Goal: Check status: Check status

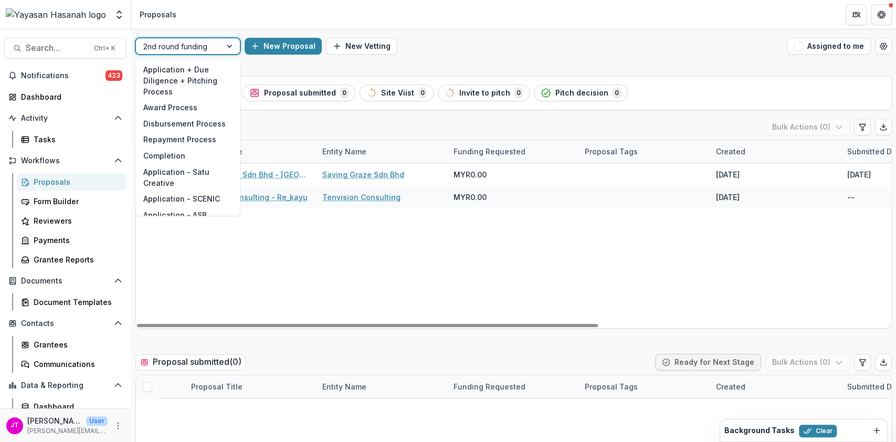
click at [217, 44] on div "2nd round funding" at bounding box center [178, 46] width 85 height 15
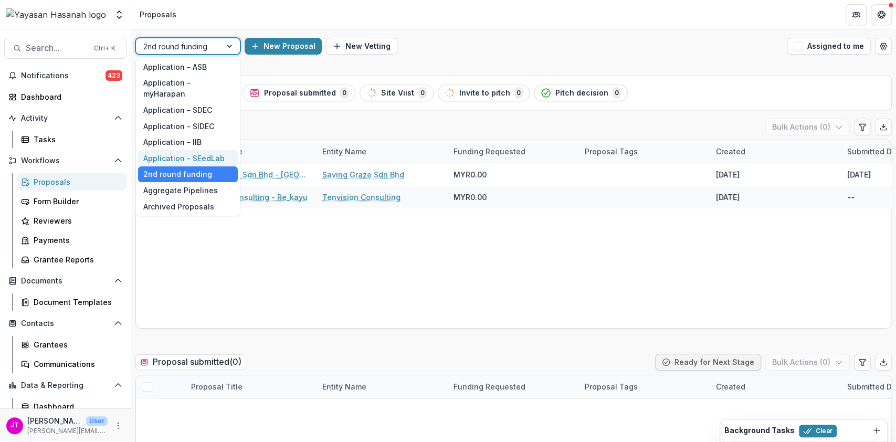
scroll to position [78, 0]
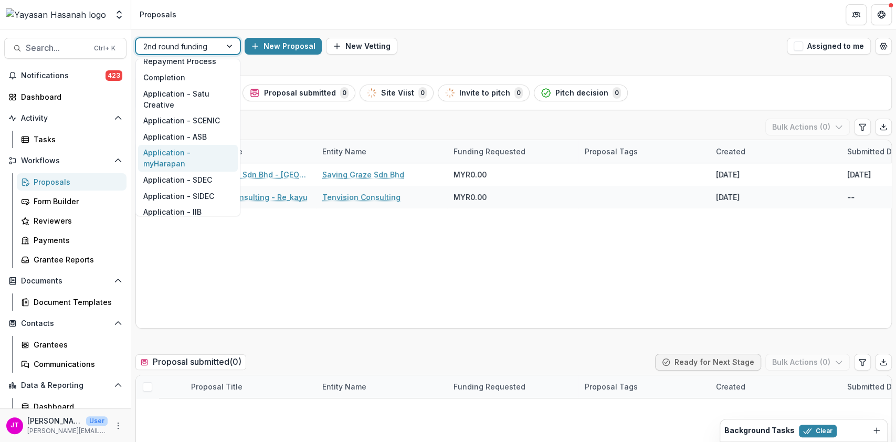
click at [192, 156] on div "Application - myHarapan" at bounding box center [188, 158] width 100 height 27
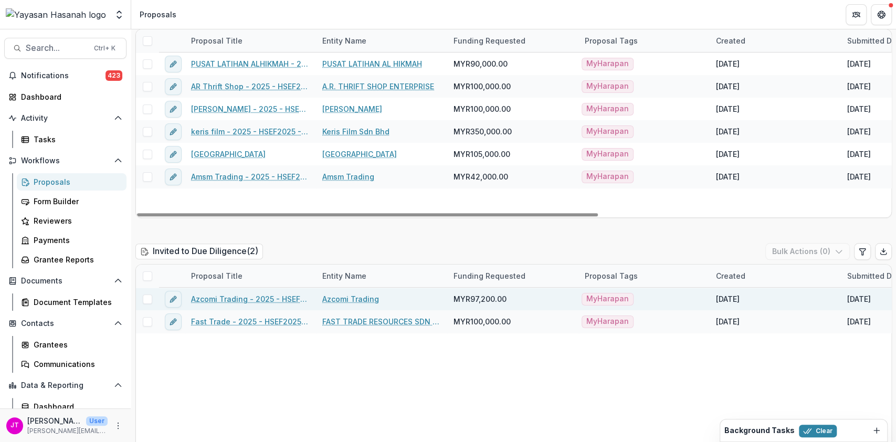
scroll to position [560, 0]
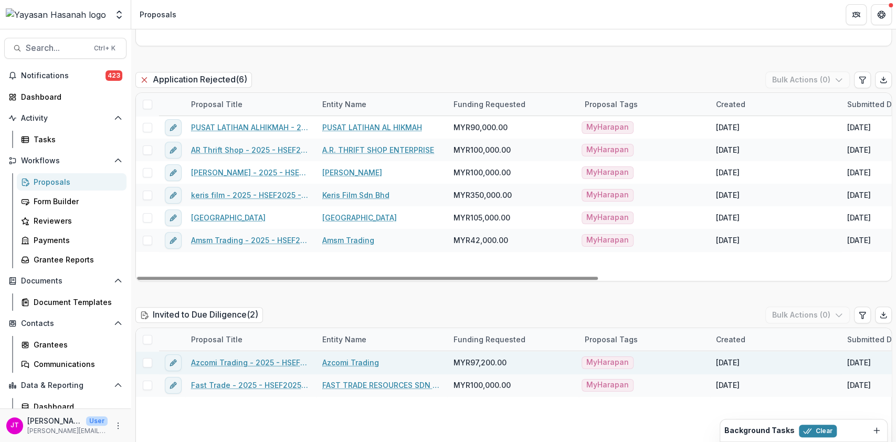
click at [247, 361] on link "Azcomi Trading - 2025 - HSEF2025 - MyHarapan" at bounding box center [250, 362] width 119 height 11
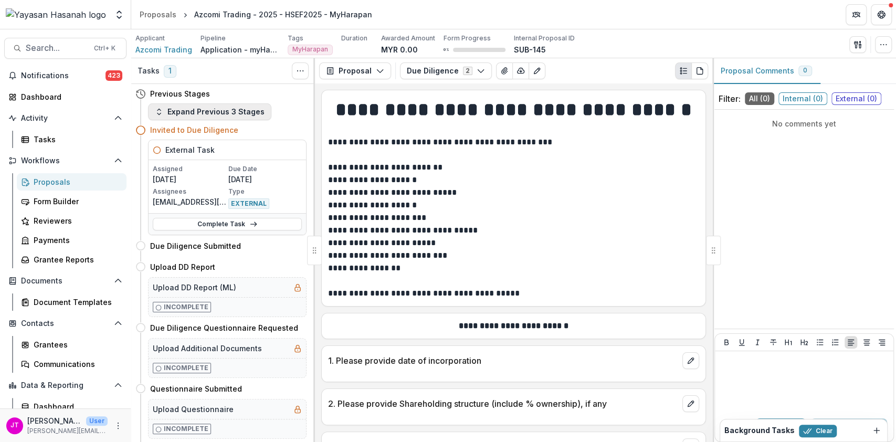
click at [239, 117] on button "Expand Previous 3 Stages" at bounding box center [209, 111] width 123 height 17
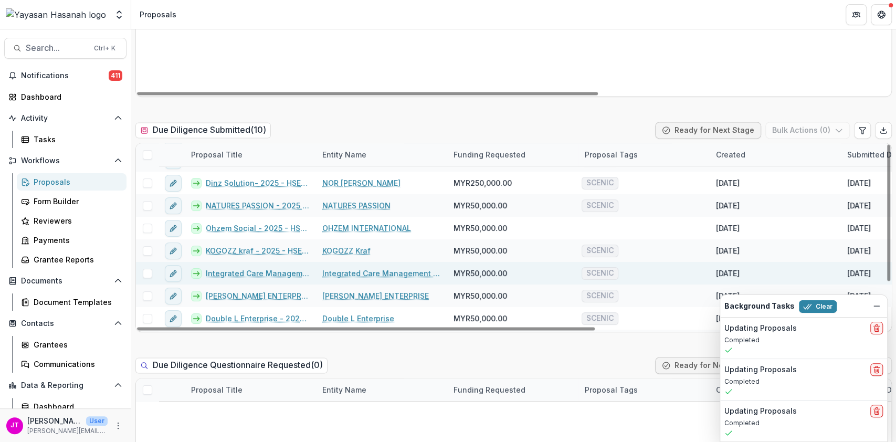
scroll to position [60, 0]
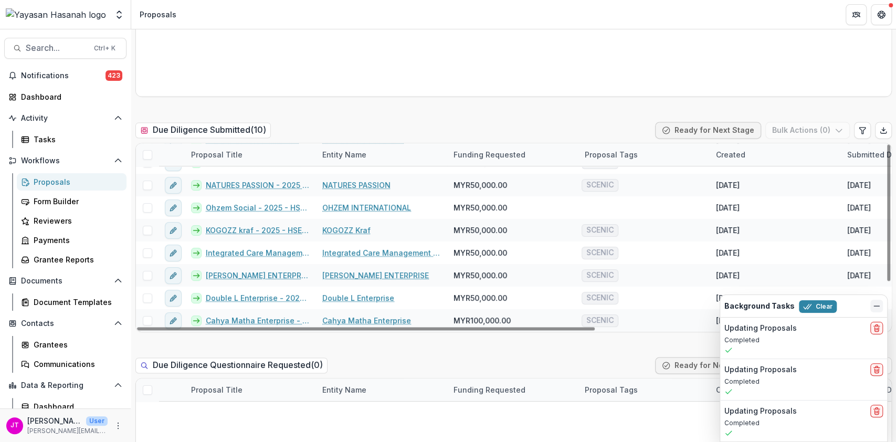
click at [876, 304] on icon "Dismiss" at bounding box center [877, 306] width 8 height 8
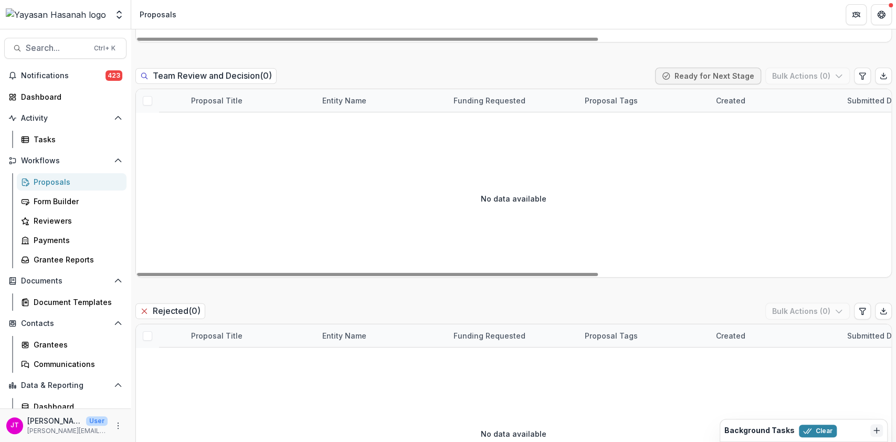
scroll to position [2030, 0]
